Goal: Check status: Check status

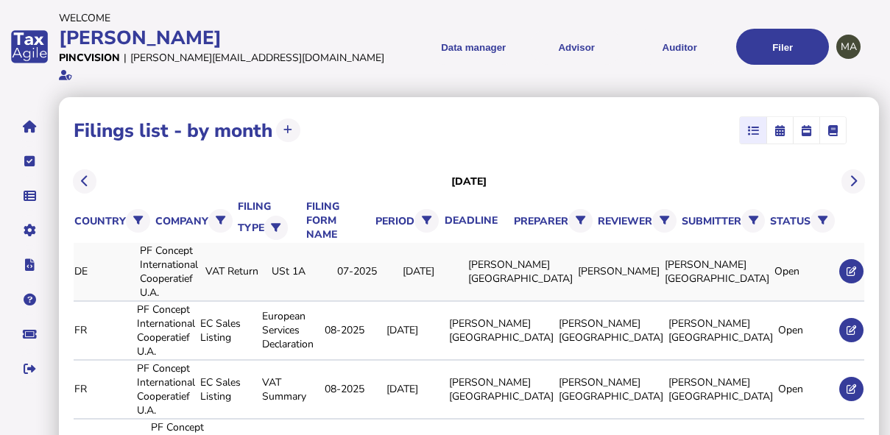
click at [0, 0] on link "DE" at bounding box center [0, 0] width 0 height 0
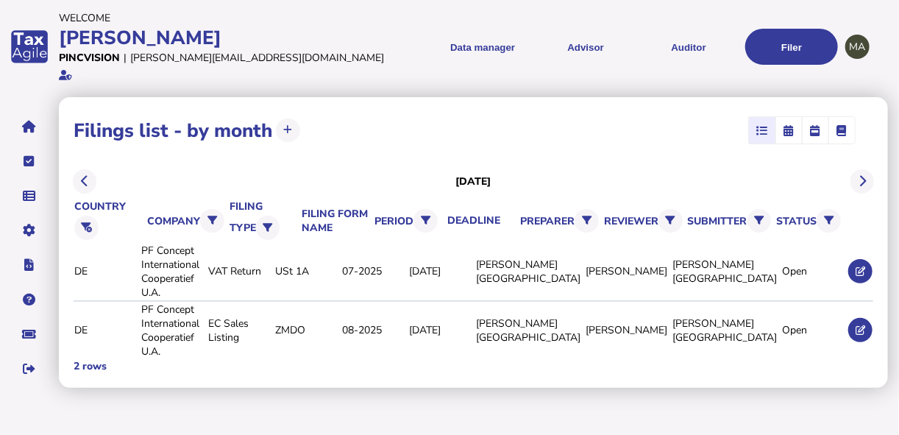
click at [96, 171] on div "[DATE]" at bounding box center [474, 181] width 800 height 35
click at [91, 169] on button at bounding box center [85, 181] width 24 height 24
click at [90, 169] on button at bounding box center [85, 181] width 24 height 24
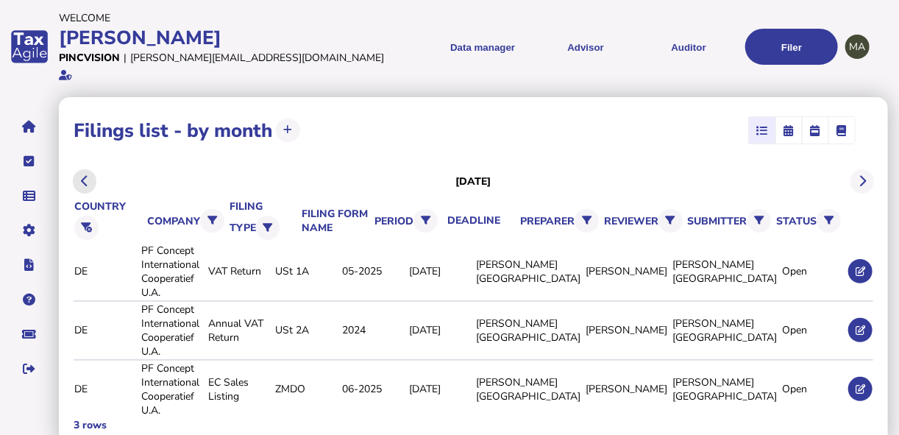
click at [90, 169] on button at bounding box center [85, 181] width 24 height 24
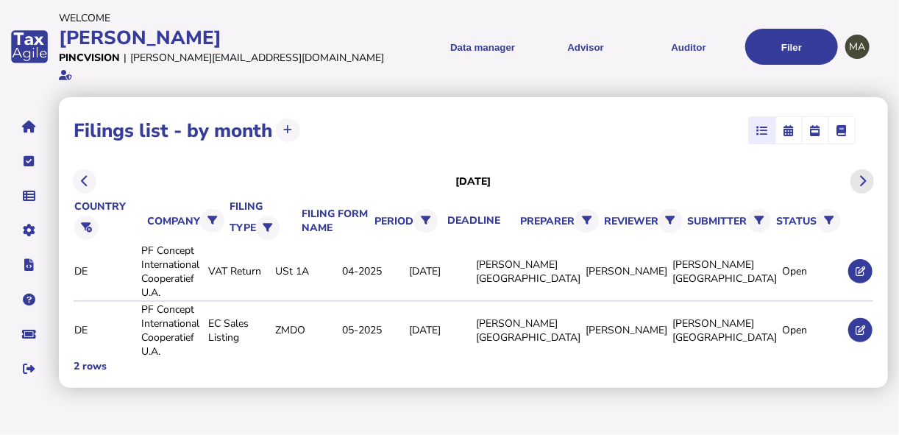
click at [860, 181] on icon at bounding box center [862, 181] width 7 height 1
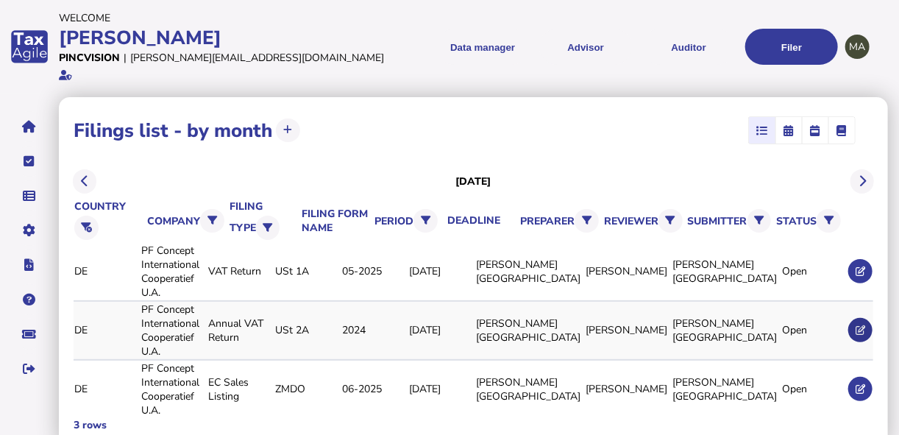
click at [871, 318] on button at bounding box center [861, 330] width 24 height 24
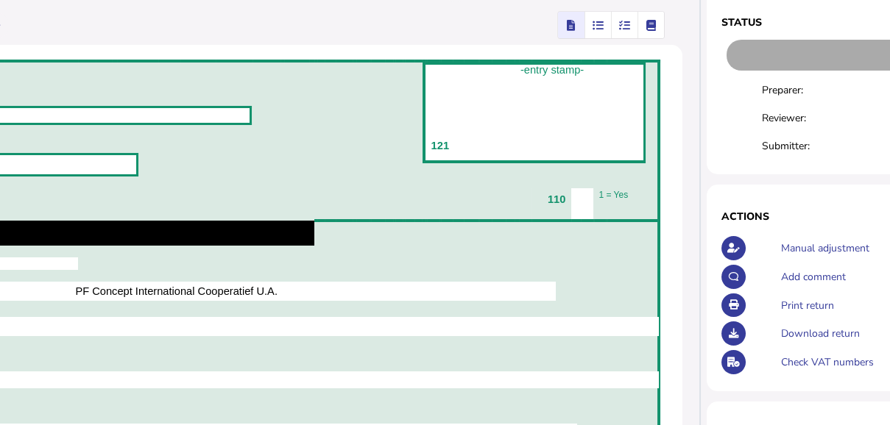
scroll to position [0, 342]
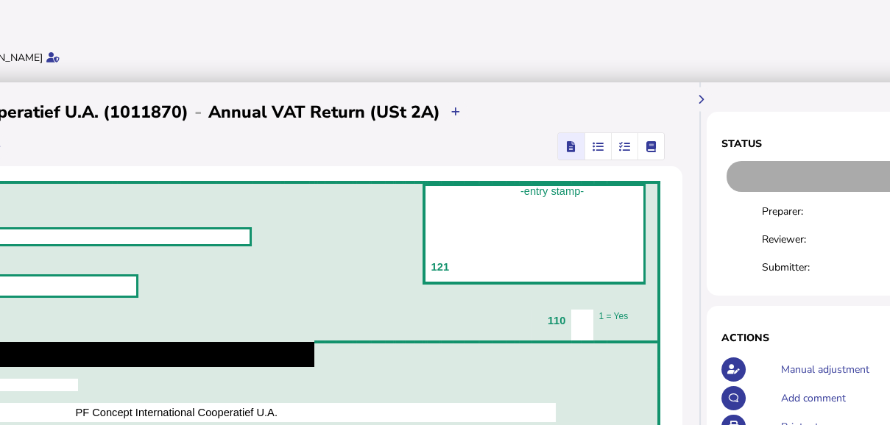
click at [619, 147] on icon "button" at bounding box center [624, 146] width 11 height 1
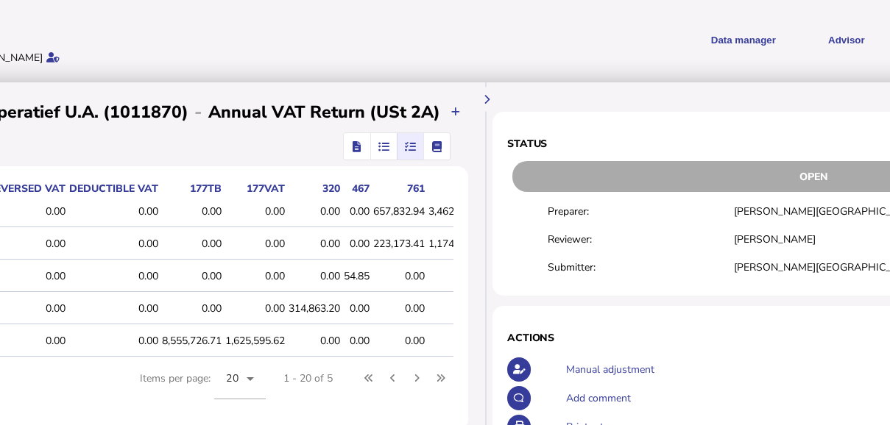
click at [381, 147] on icon "button" at bounding box center [383, 146] width 11 height 1
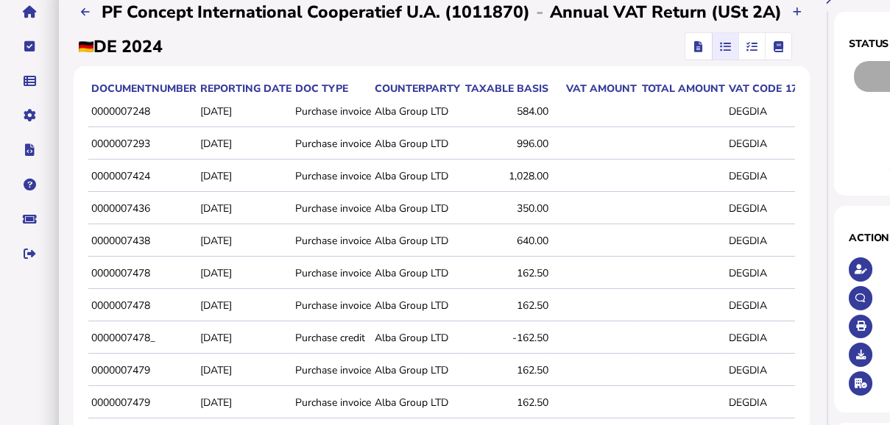
scroll to position [0, 0]
